Goal: Task Accomplishment & Management: Manage account settings

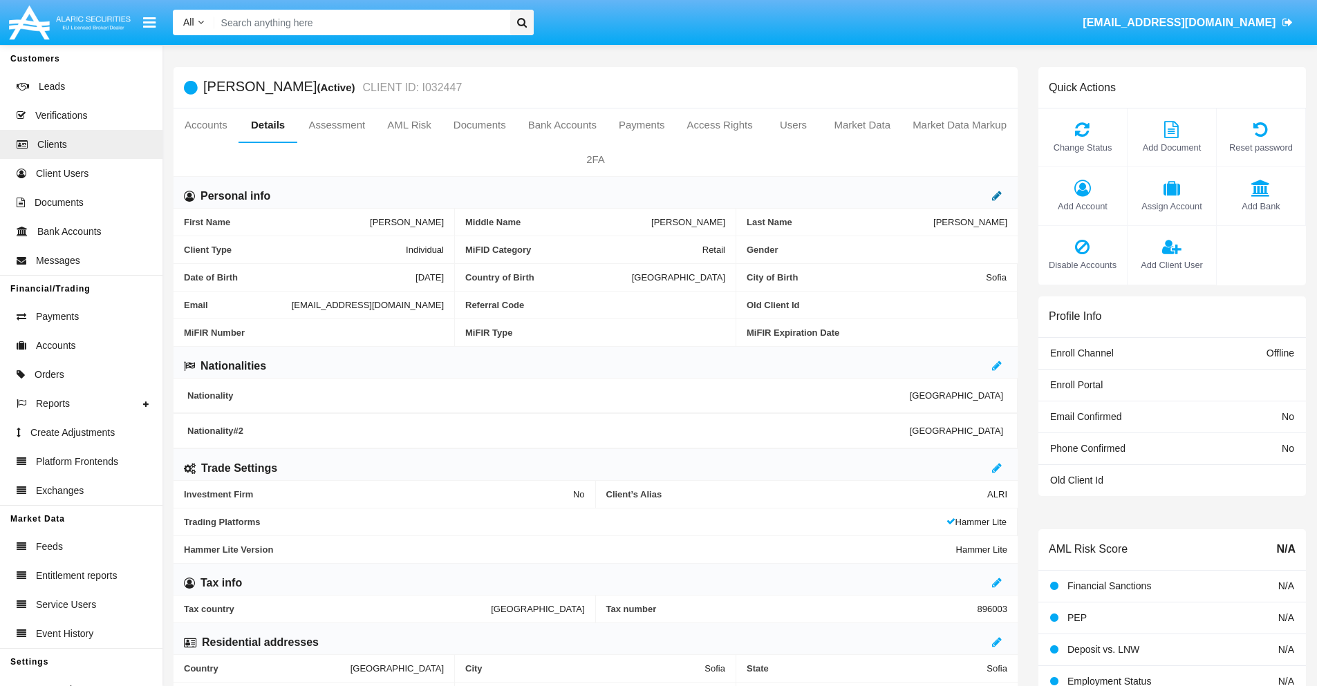
click at [997, 196] on icon at bounding box center [997, 195] width 10 height 11
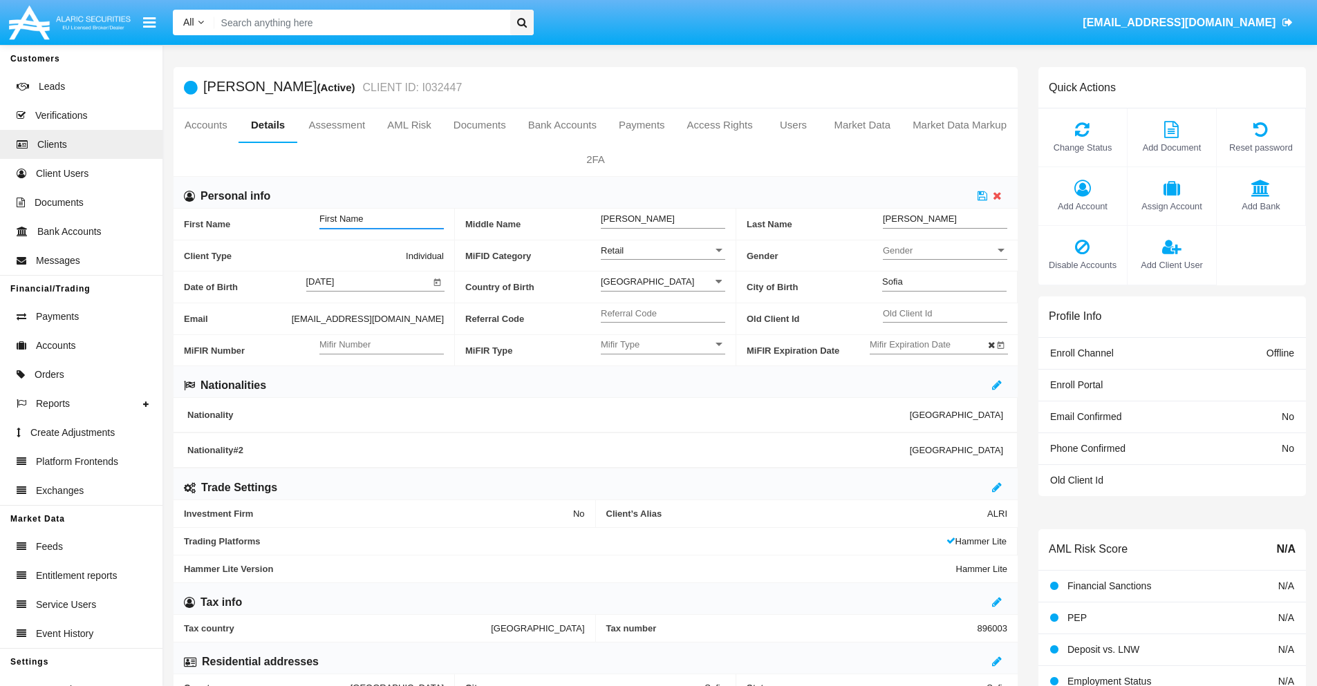
type input "First Name"
click at [982, 196] on icon at bounding box center [983, 195] width 10 height 11
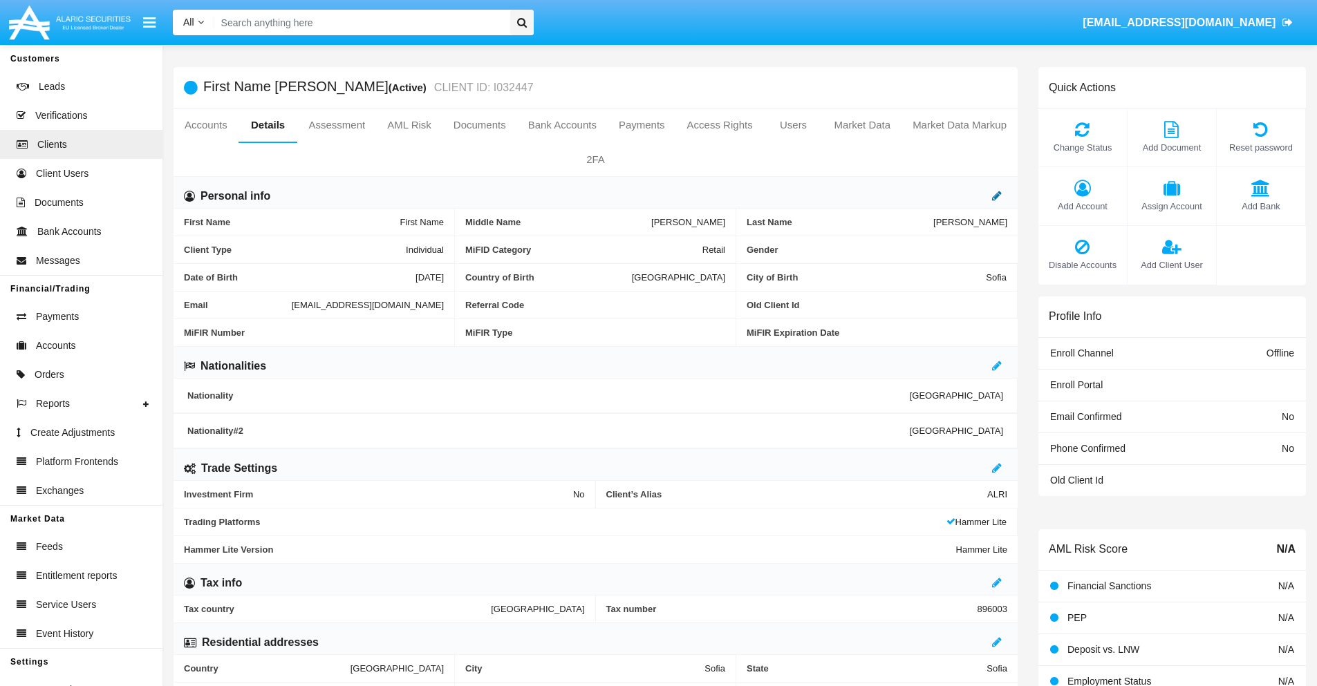
click at [997, 196] on icon at bounding box center [997, 195] width 10 height 11
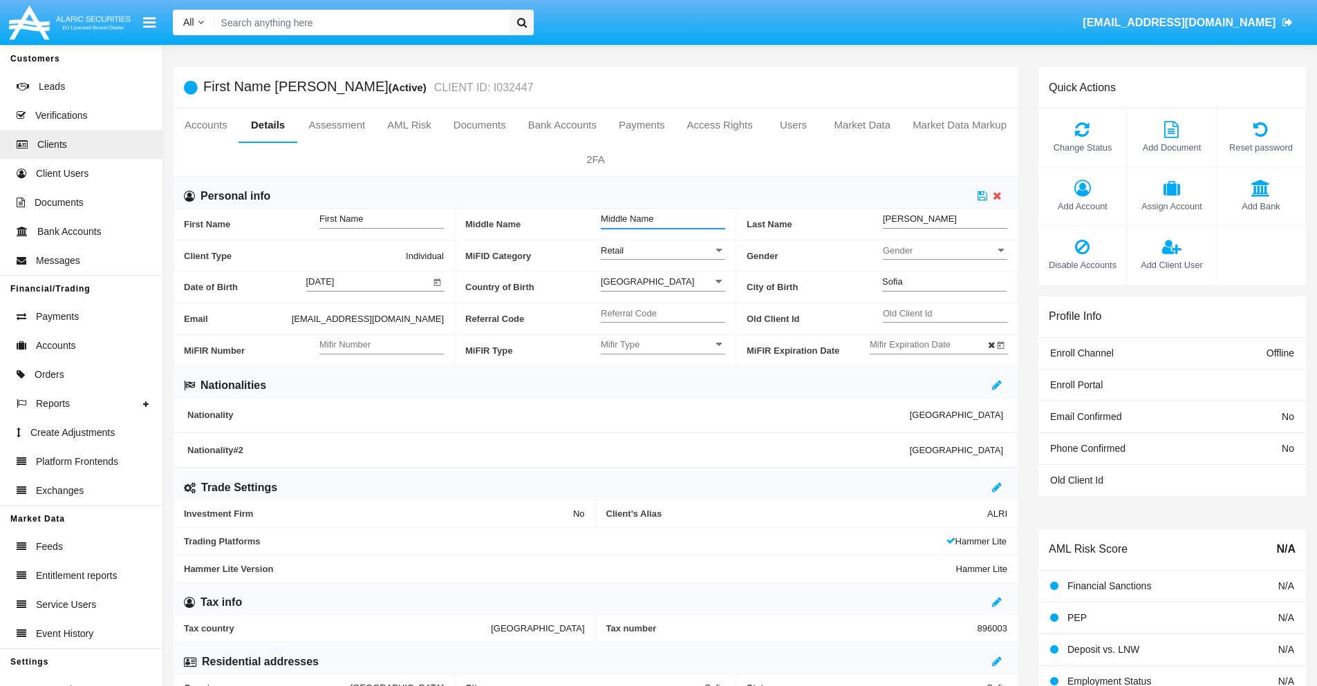
type input "Middle Name"
click at [982, 196] on icon at bounding box center [983, 195] width 10 height 11
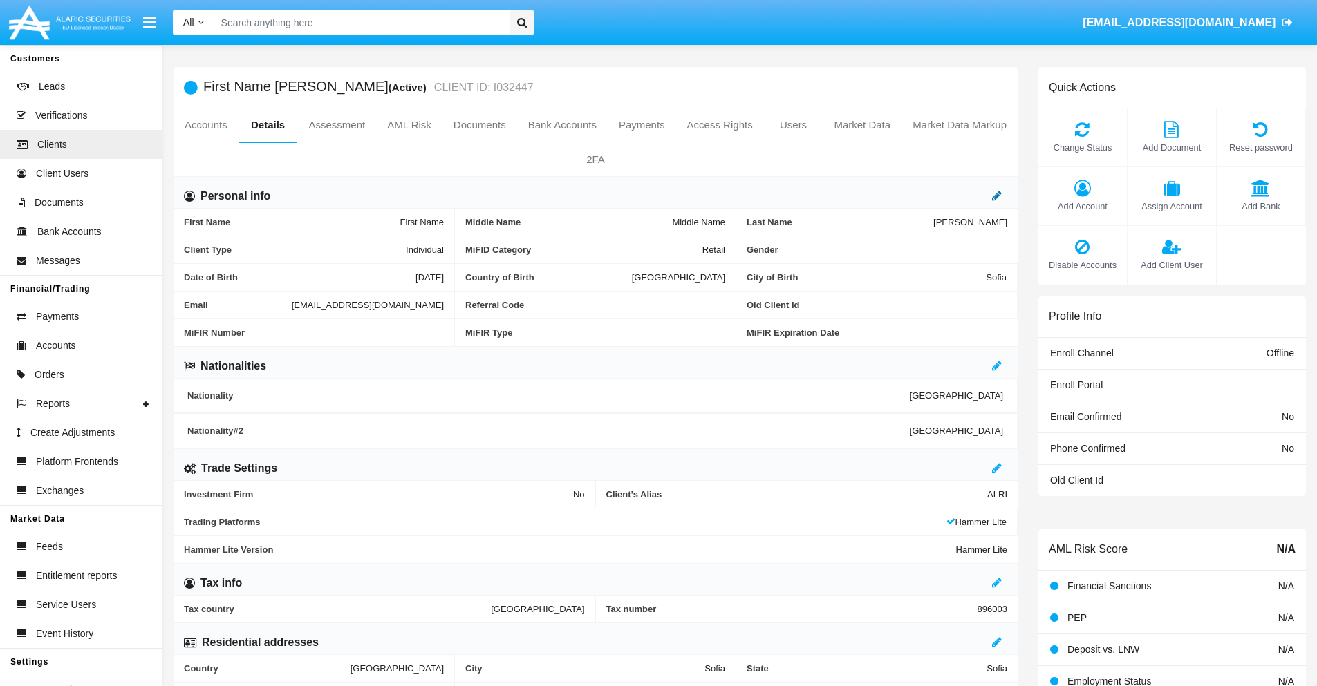
click at [997, 196] on icon at bounding box center [997, 195] width 10 height 11
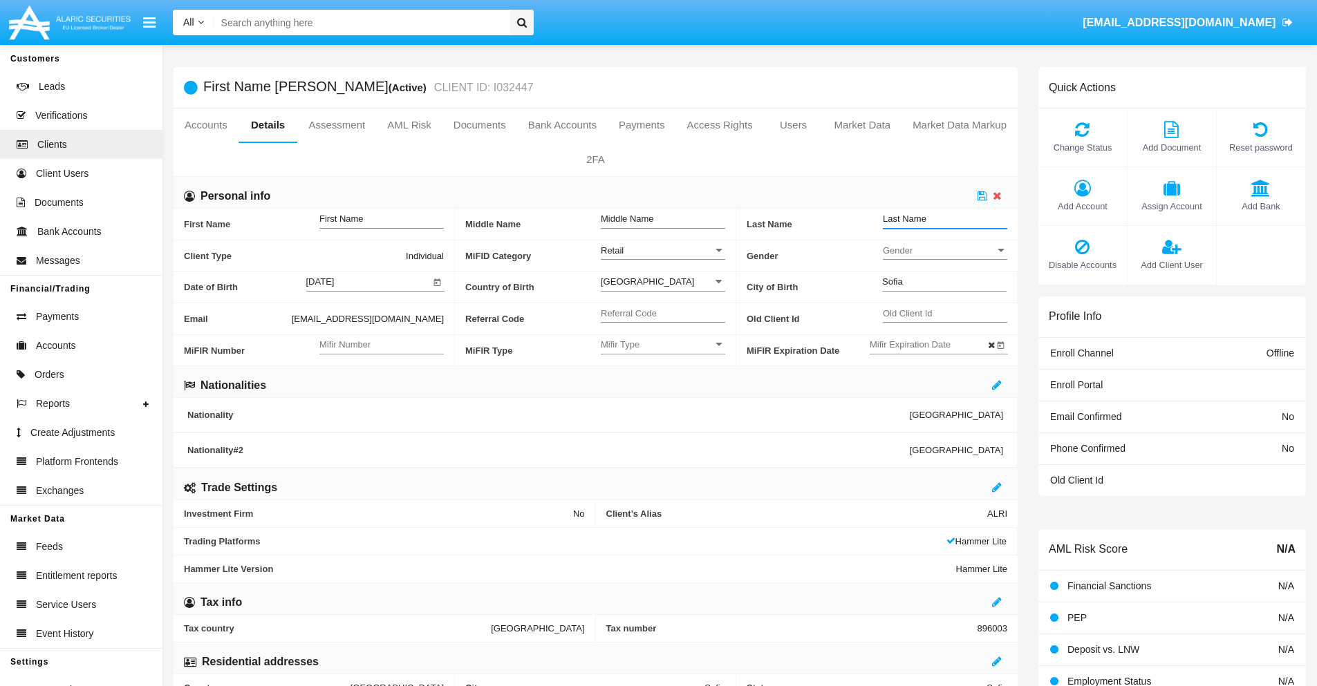
type input "Last Name"
click at [982, 196] on icon at bounding box center [983, 195] width 10 height 11
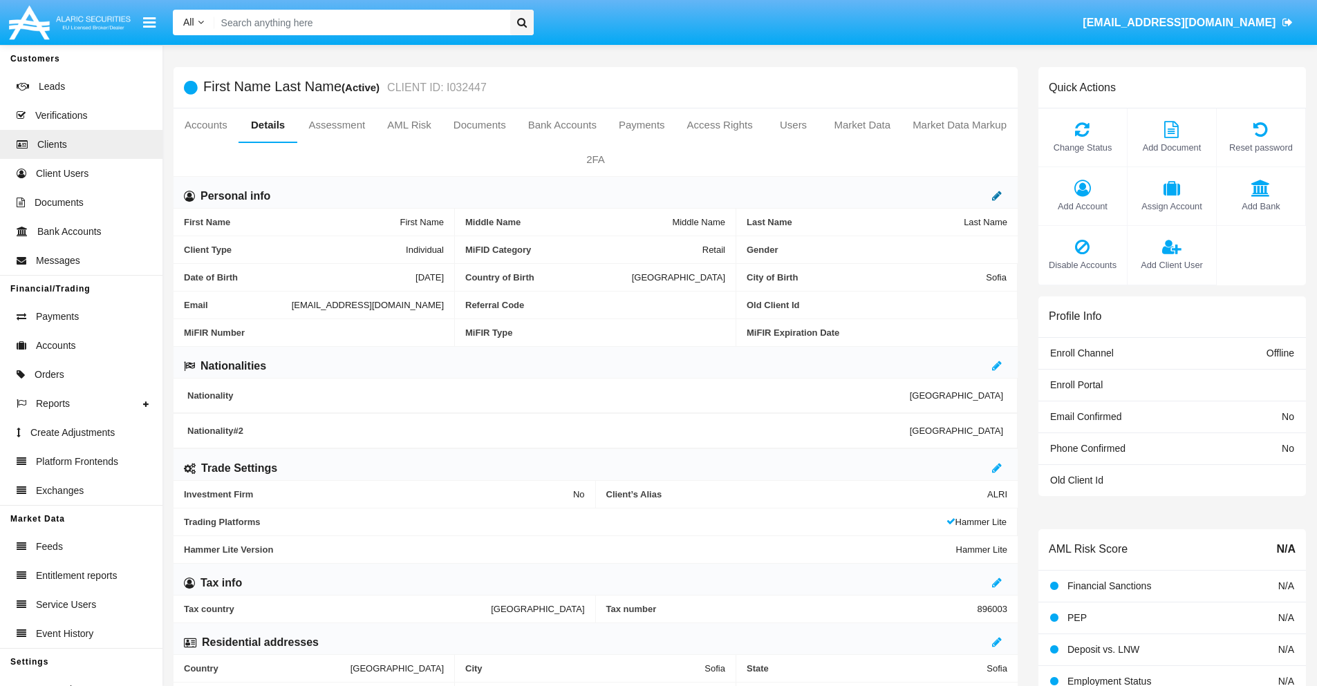
click at [997, 196] on icon at bounding box center [997, 195] width 10 height 11
